Goal: Feedback & Contribution: Contribute content

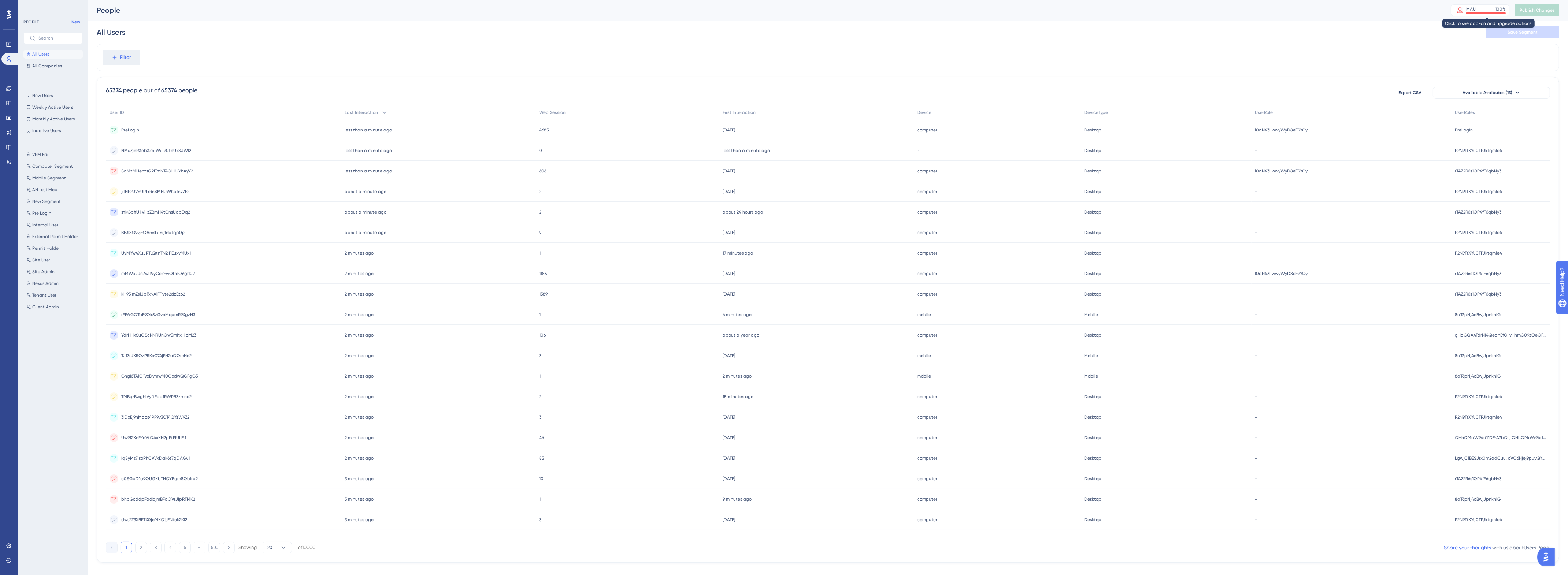
click at [1476, 5] on div "MAU 100 %" at bounding box center [1480, 10] width 59 height 12
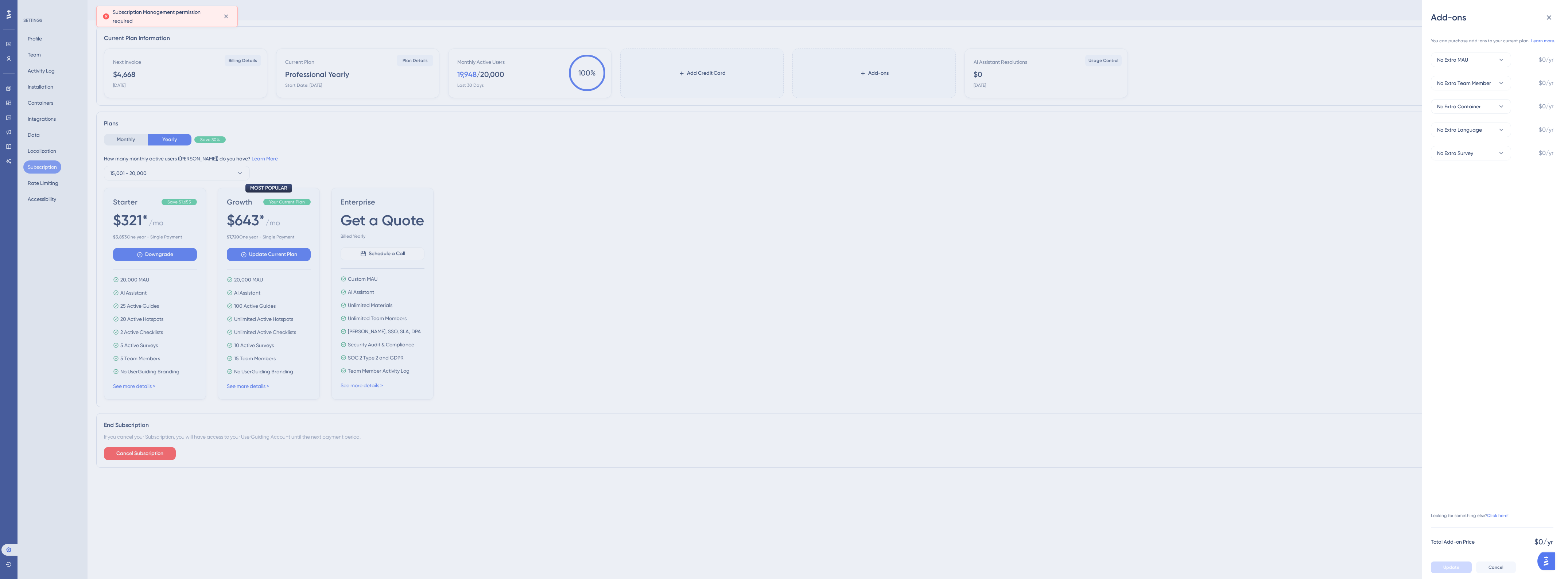
click at [10, 137] on div "Add-ons You can purchase add-ons to your current plan. Learn more. No Extra MAU…" at bounding box center [784, 289] width 1568 height 579
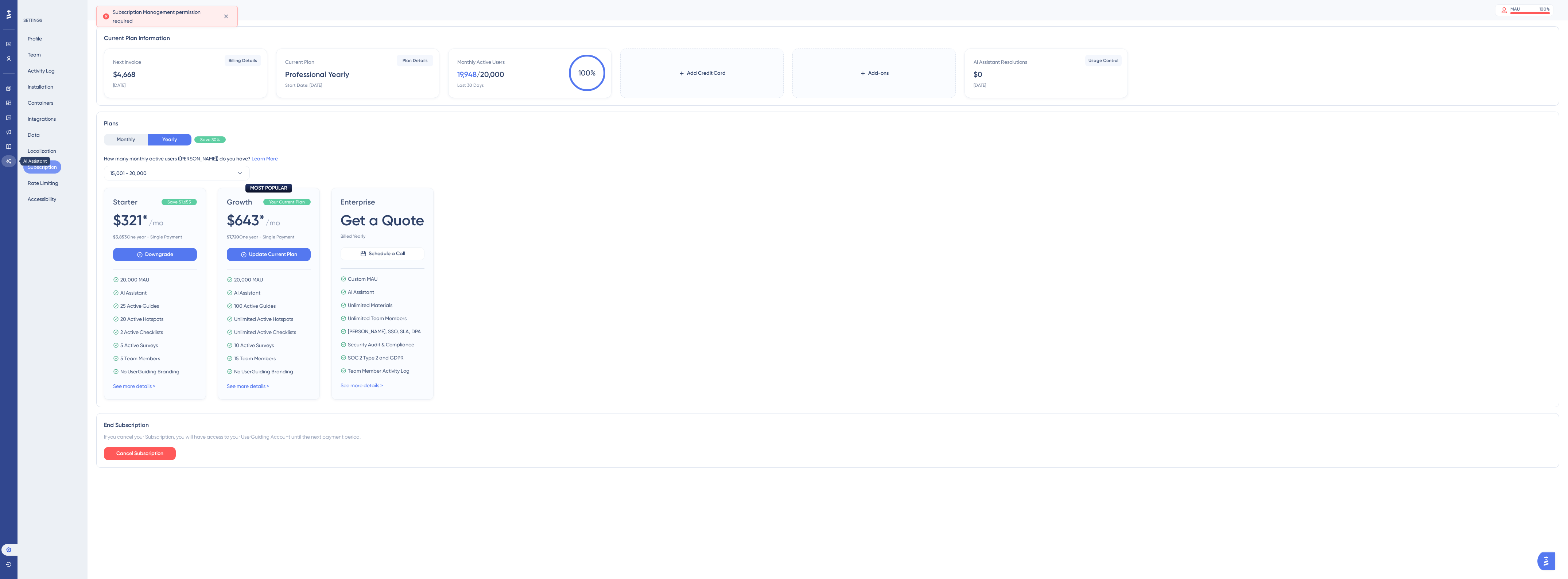
click at [9, 159] on icon at bounding box center [9, 161] width 6 height 6
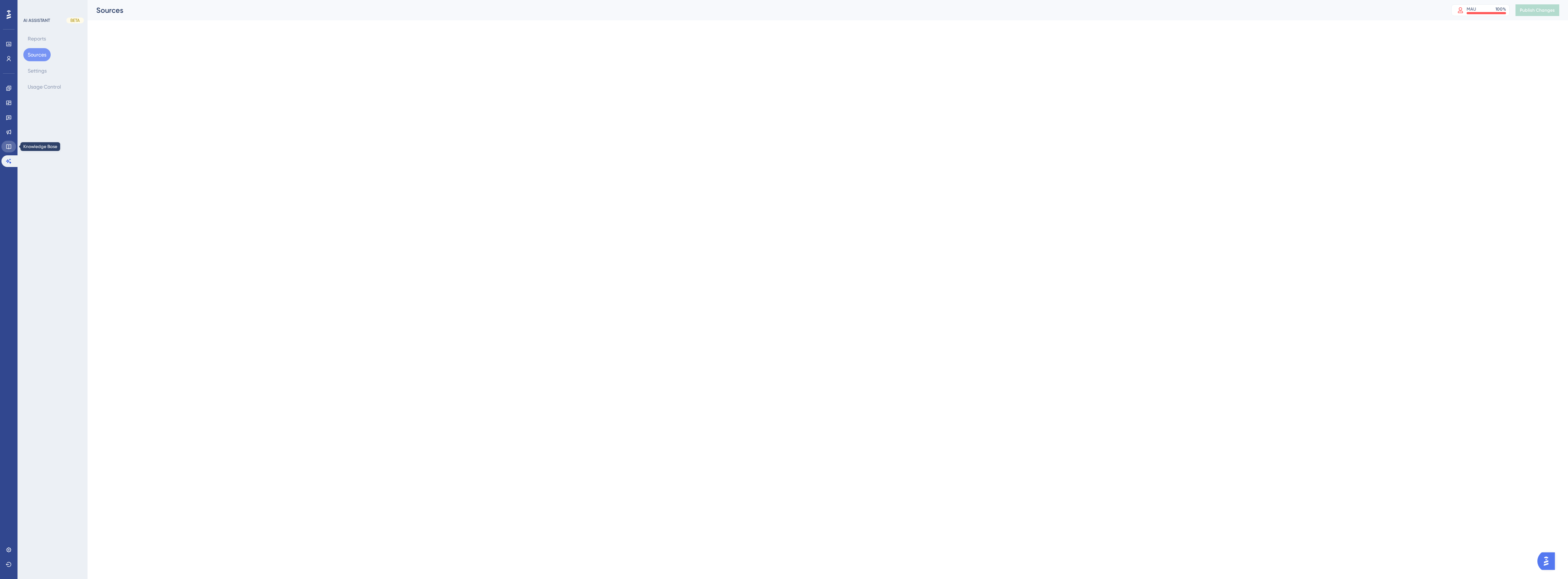
click at [7, 144] on icon at bounding box center [9, 147] width 6 height 6
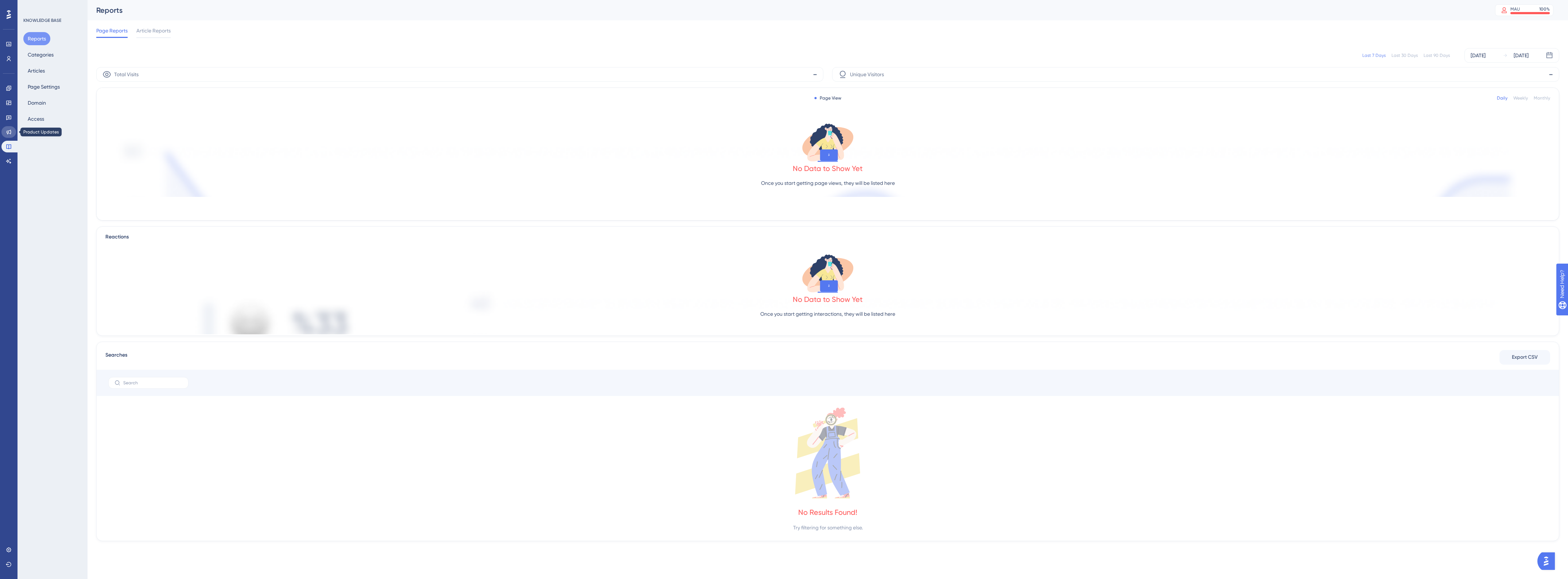
click at [7, 133] on icon at bounding box center [9, 132] width 6 height 6
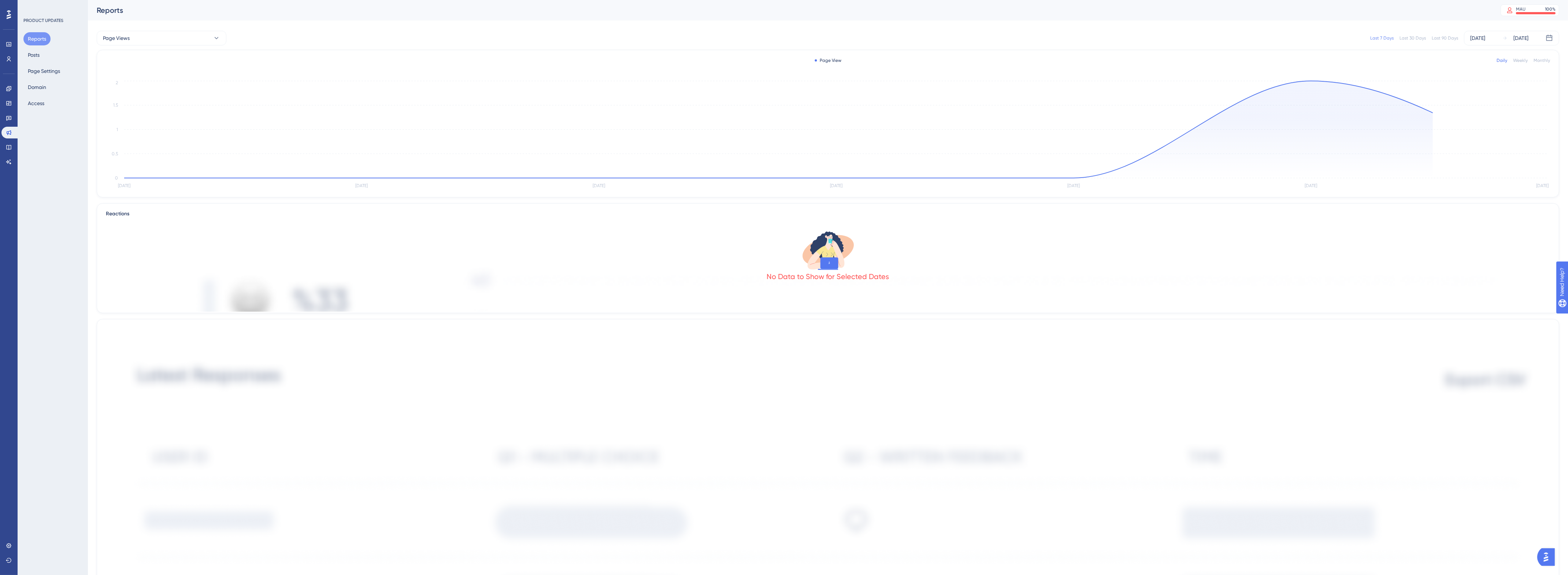
click at [39, 39] on button "Reports" at bounding box center [37, 39] width 27 height 13
click at [37, 55] on button "Posts" at bounding box center [34, 55] width 21 height 13
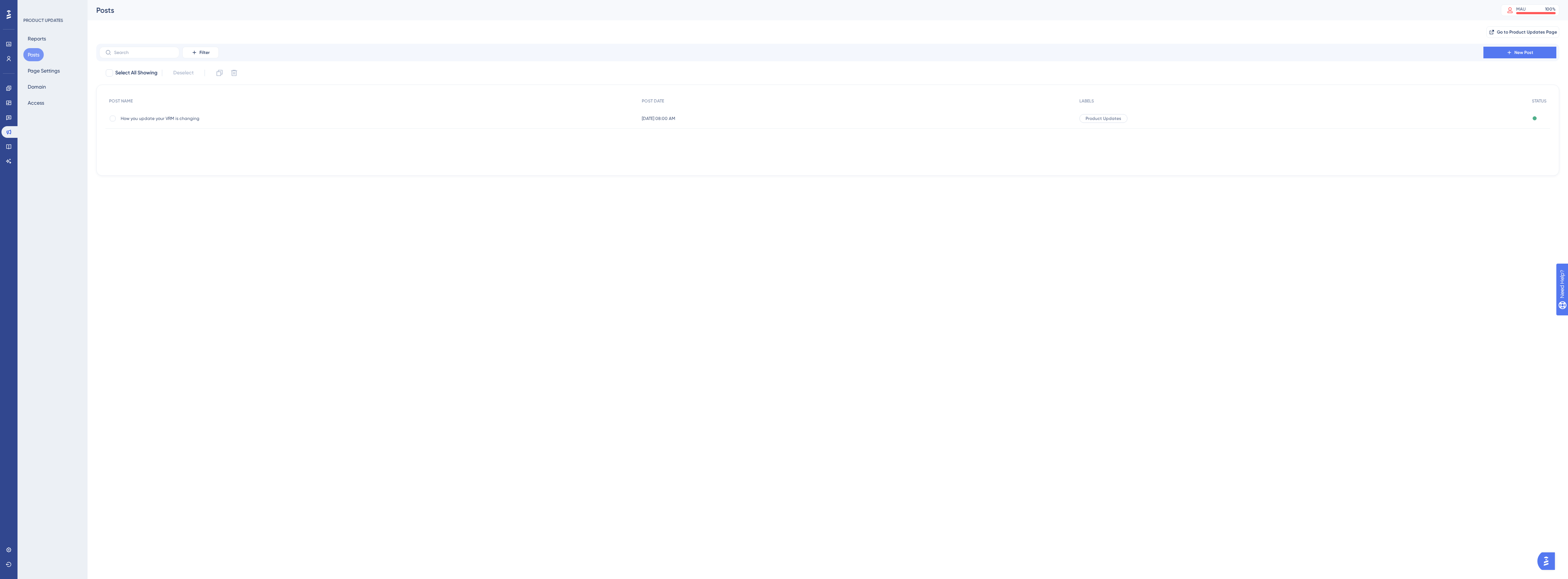
click at [159, 119] on span "How you update your VRM is changing" at bounding box center [179, 119] width 117 height 6
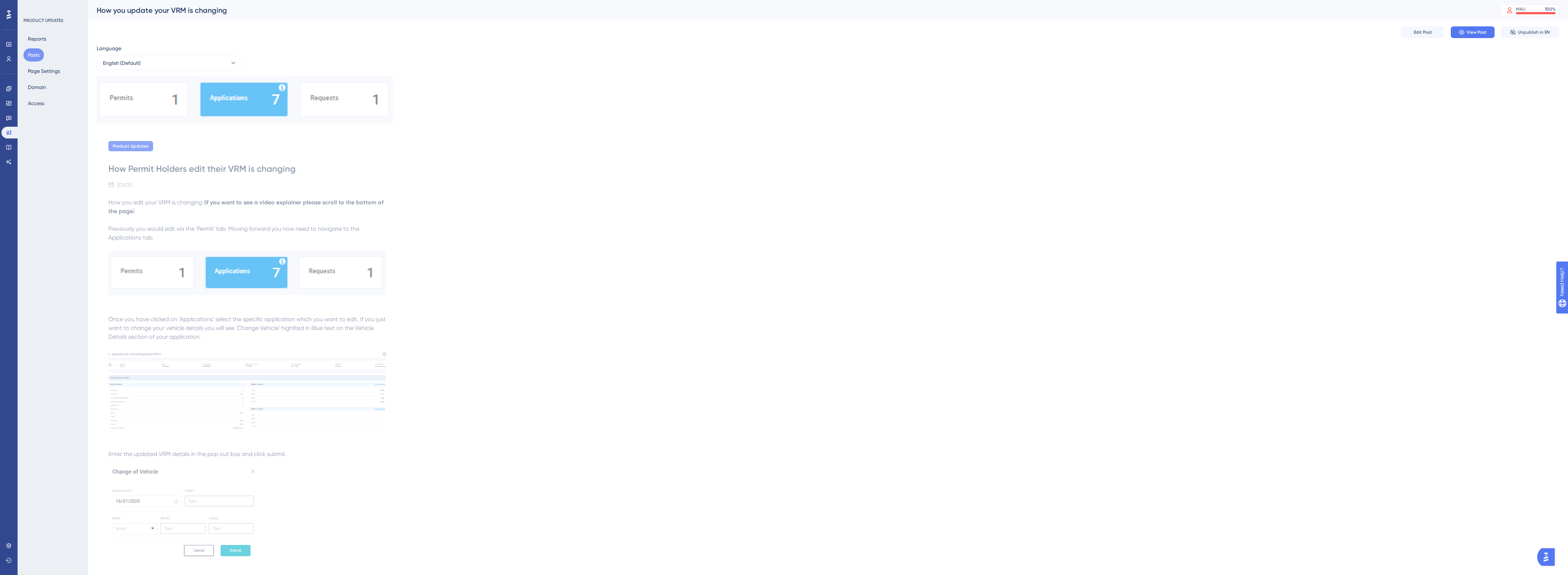
click at [1471, 44] on div "Language English (Default) Product Updates How Permit Holders edit their VRM is…" at bounding box center [828, 419] width 1462 height 750
click at [1471, 35] on button "View Post" at bounding box center [1473, 32] width 44 height 12
click at [1418, 34] on span "Edit Post" at bounding box center [1423, 32] width 18 height 6
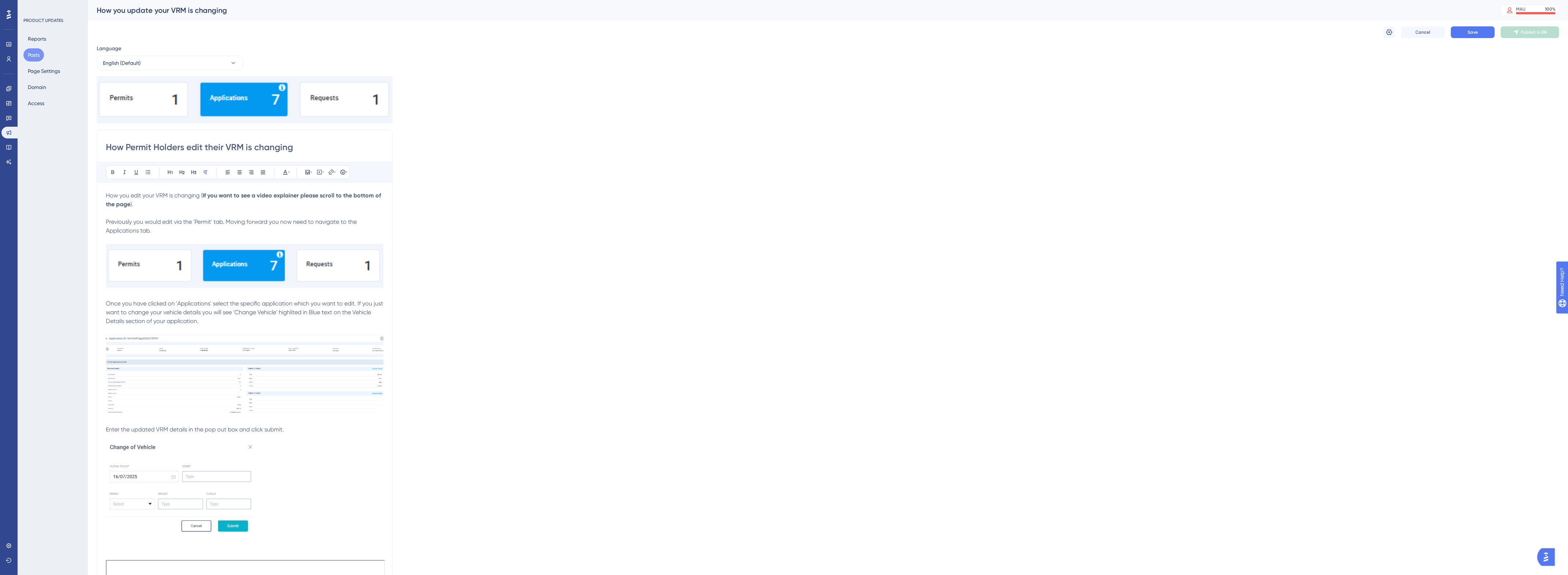
drag, startPoint x: 279, startPoint y: 147, endPoint x: 245, endPoint y: 147, distance: 34.0
click at [245, 147] on input "How Permit Holders edit their VRM is changing" at bounding box center [245, 147] width 278 height 12
type input "How Permit Holders edit their VRM"
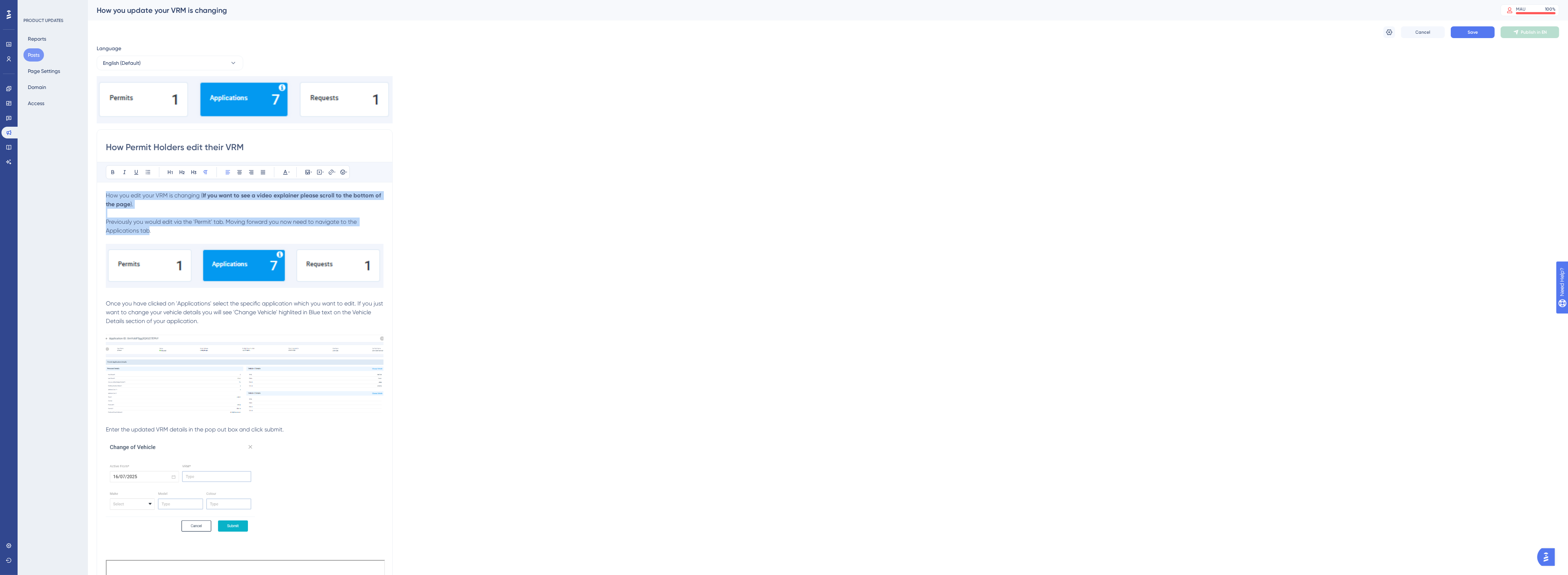
drag, startPoint x: 150, startPoint y: 230, endPoint x: 102, endPoint y: 196, distance: 58.8
click at [102, 196] on div "How Permit Holders edit their VRM Bold Italic Underline Bullet Point Heading 1 …" at bounding box center [245, 442] width 296 height 628
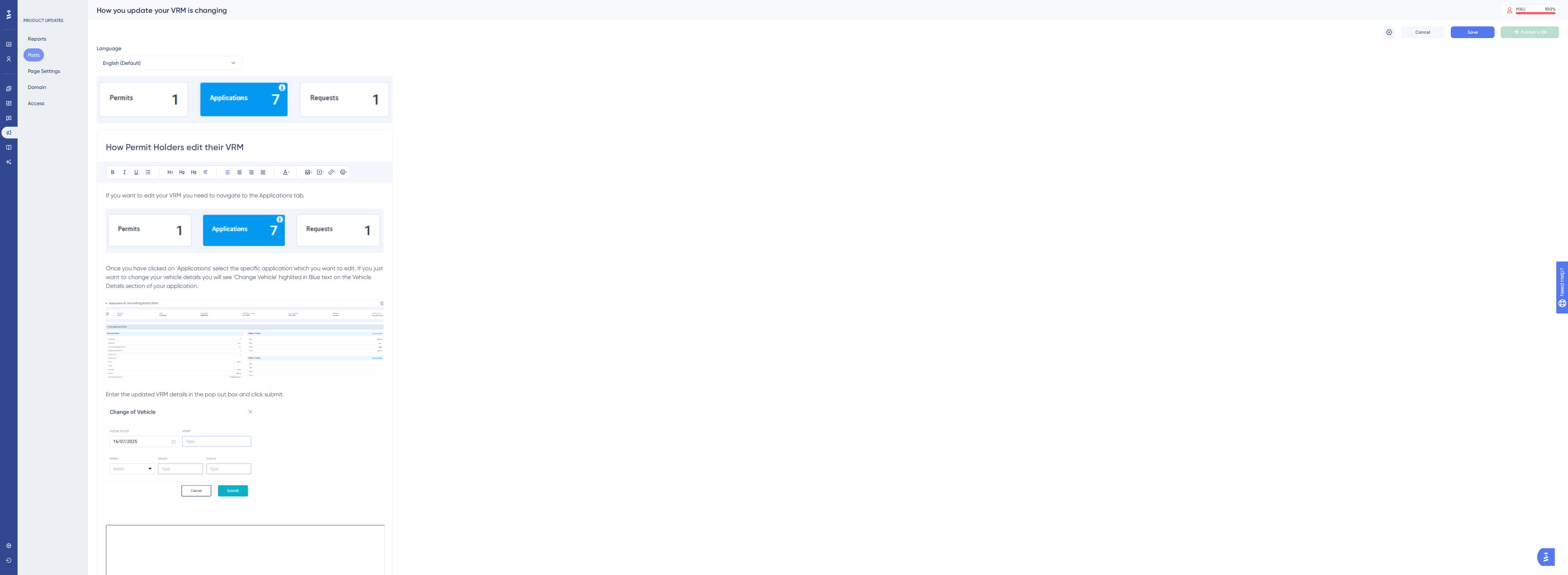
click at [263, 268] on span "Once you have clicked on 'Applications' select the specific application which y…" at bounding box center [245, 277] width 279 height 24
click at [1475, 29] on span "Save" at bounding box center [1472, 32] width 10 height 6
click at [1537, 30] on span "Publish in EN" at bounding box center [1534, 32] width 26 height 6
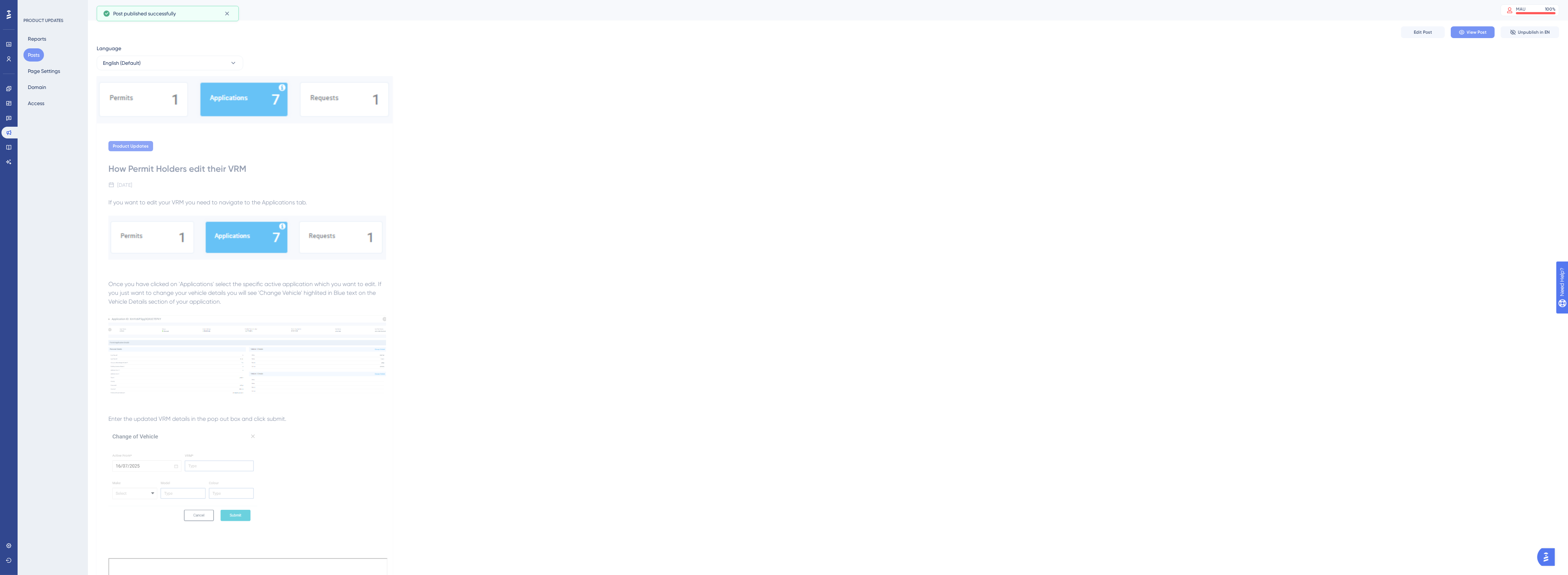
click at [1481, 34] on span "View Post" at bounding box center [1476, 32] width 20 height 6
